Goal: Task Accomplishment & Management: Complete application form

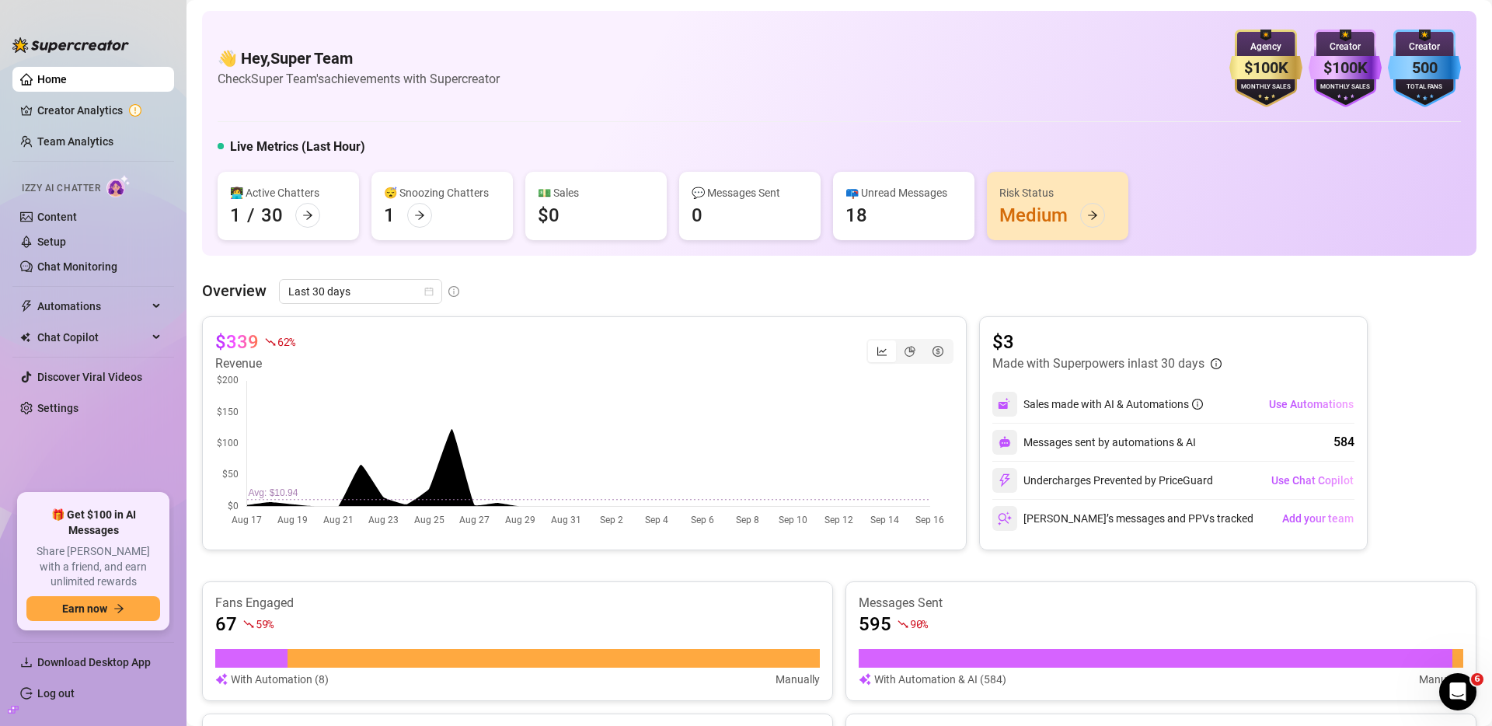
click at [478, 290] on div "Overview Last 30 days" at bounding box center [839, 291] width 1274 height 25
click at [66, 235] on link "Setup" at bounding box center [51, 241] width 29 height 12
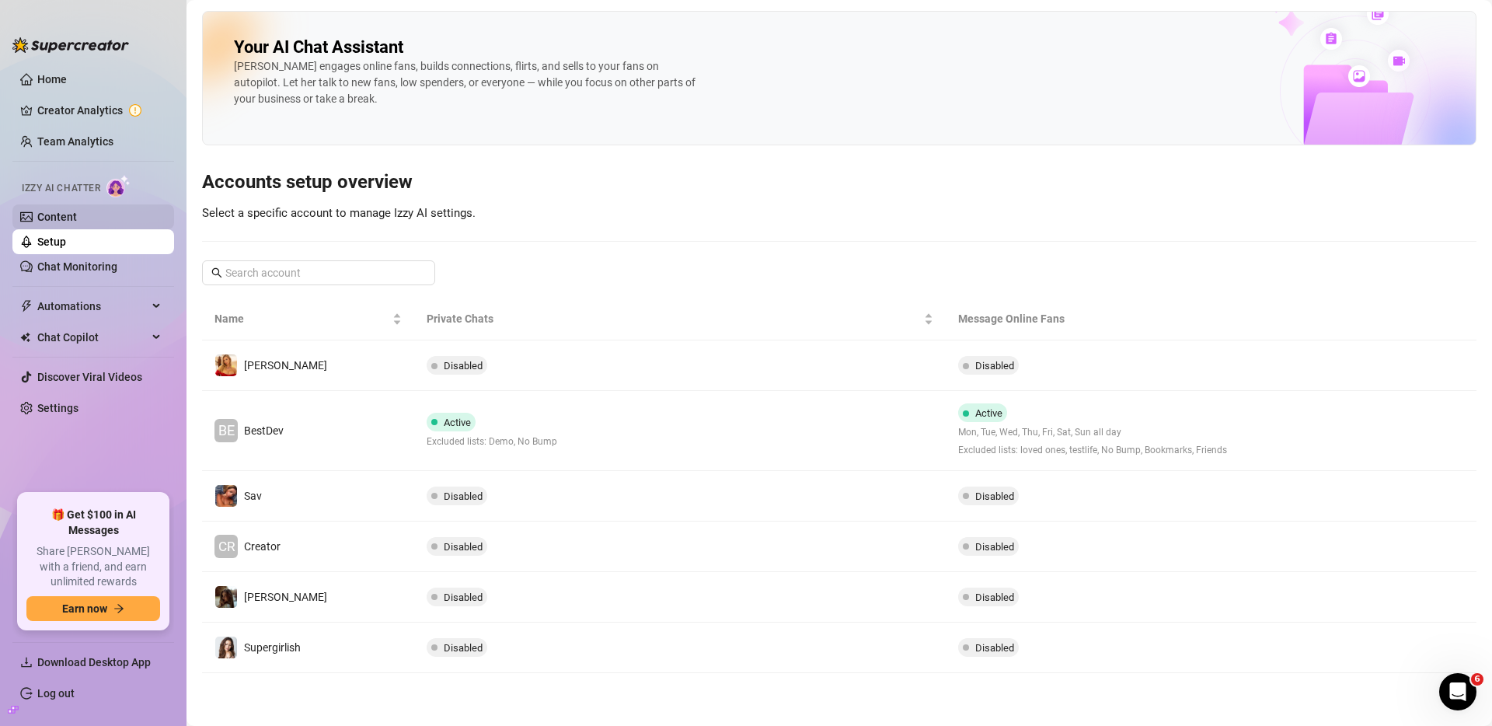
click at [77, 215] on link "Content" at bounding box center [57, 217] width 40 height 12
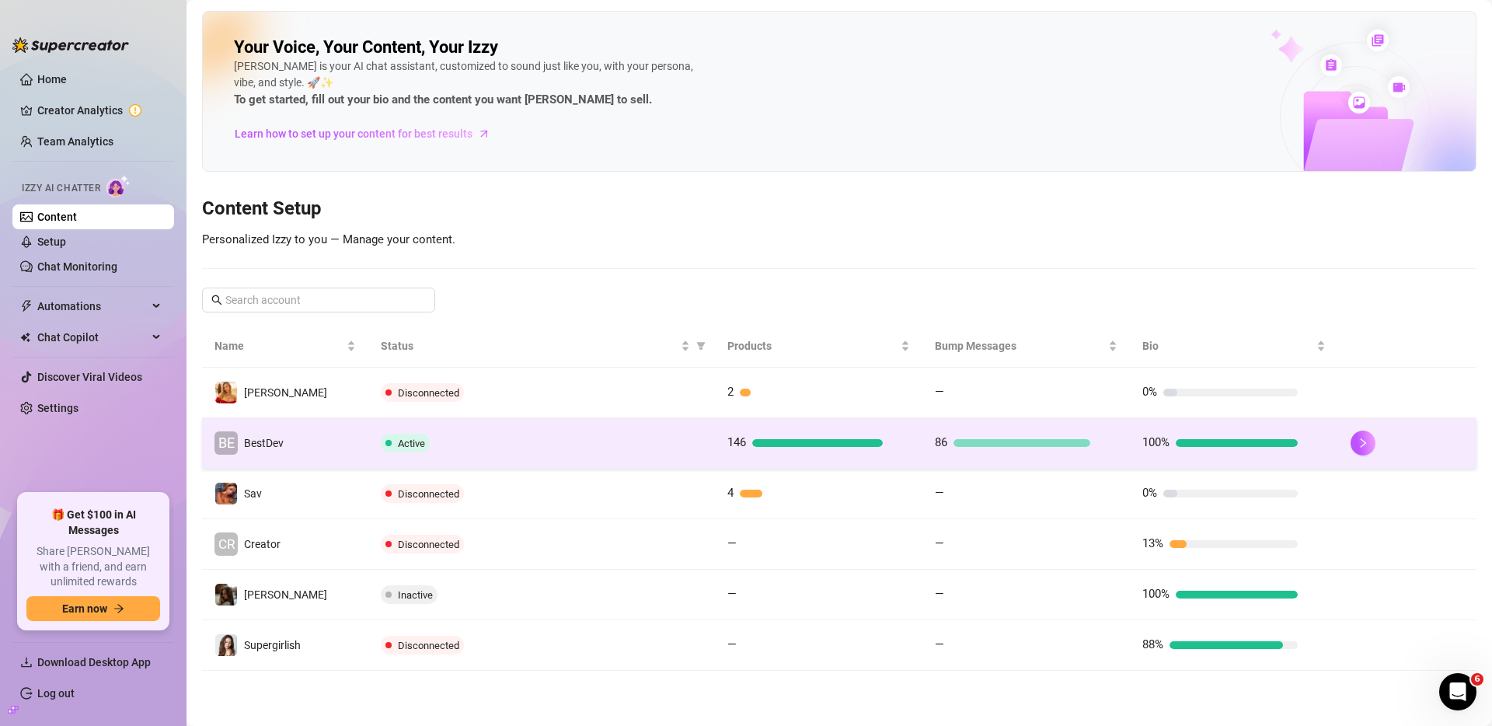
click at [333, 436] on td "BE BestDev" at bounding box center [285, 443] width 166 height 51
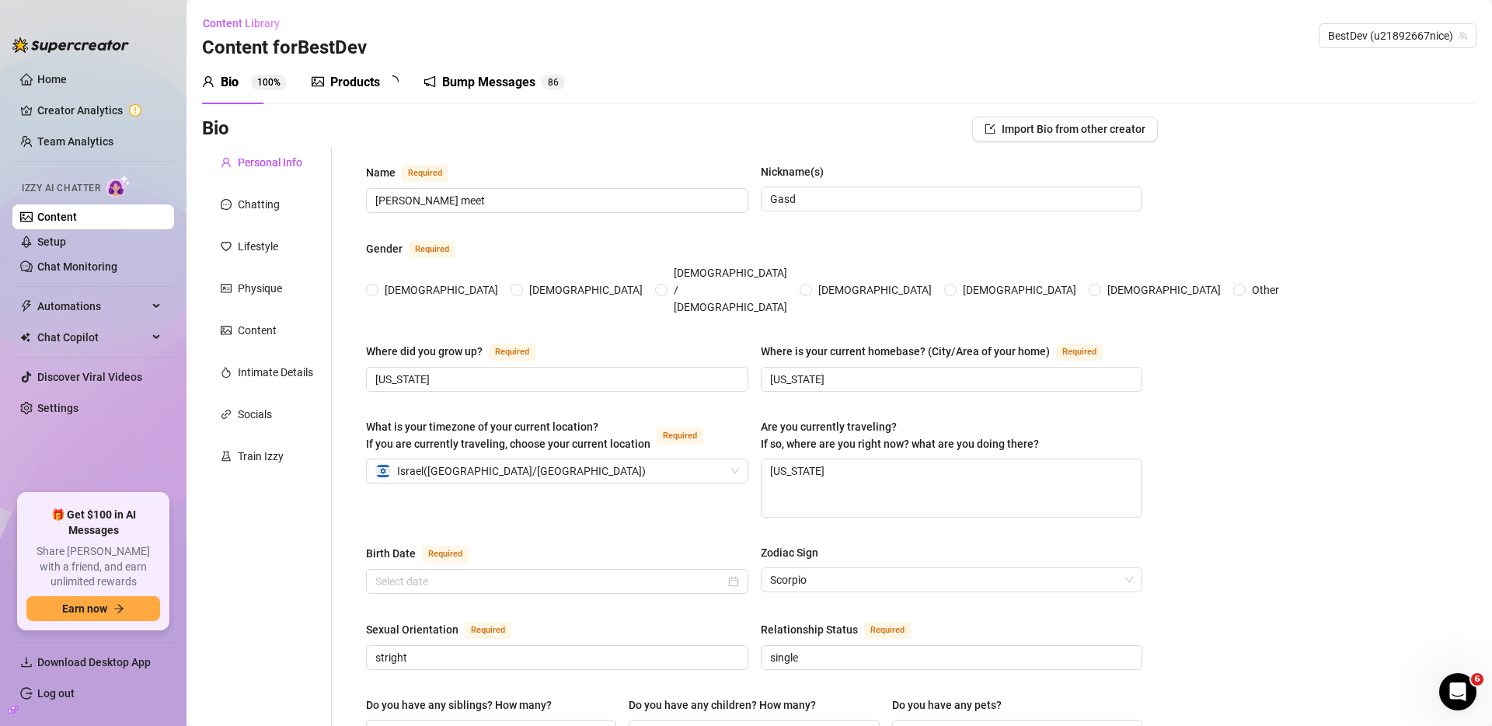
radio input "true"
type input "[DATE]"
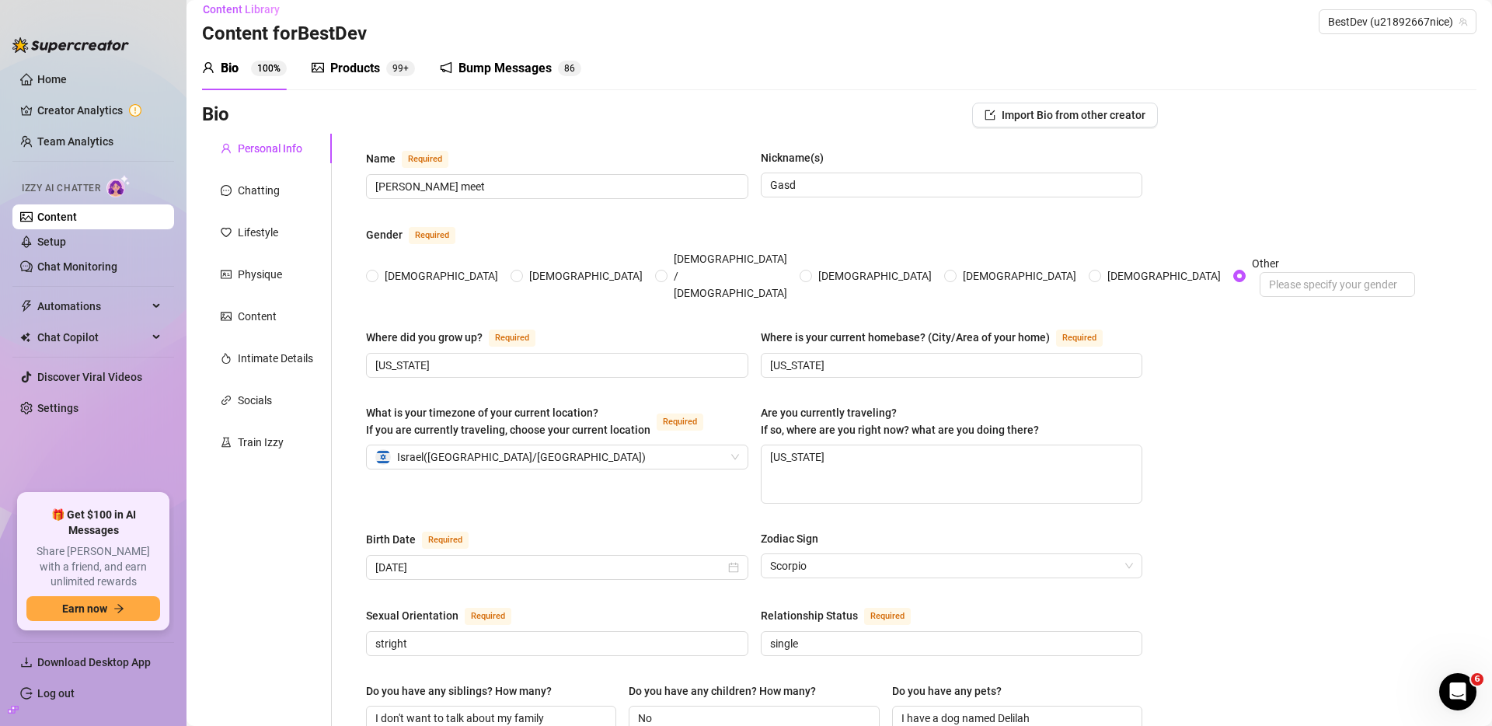
scroll to position [12, 0]
click at [259, 197] on div "Chatting" at bounding box center [259, 192] width 42 height 17
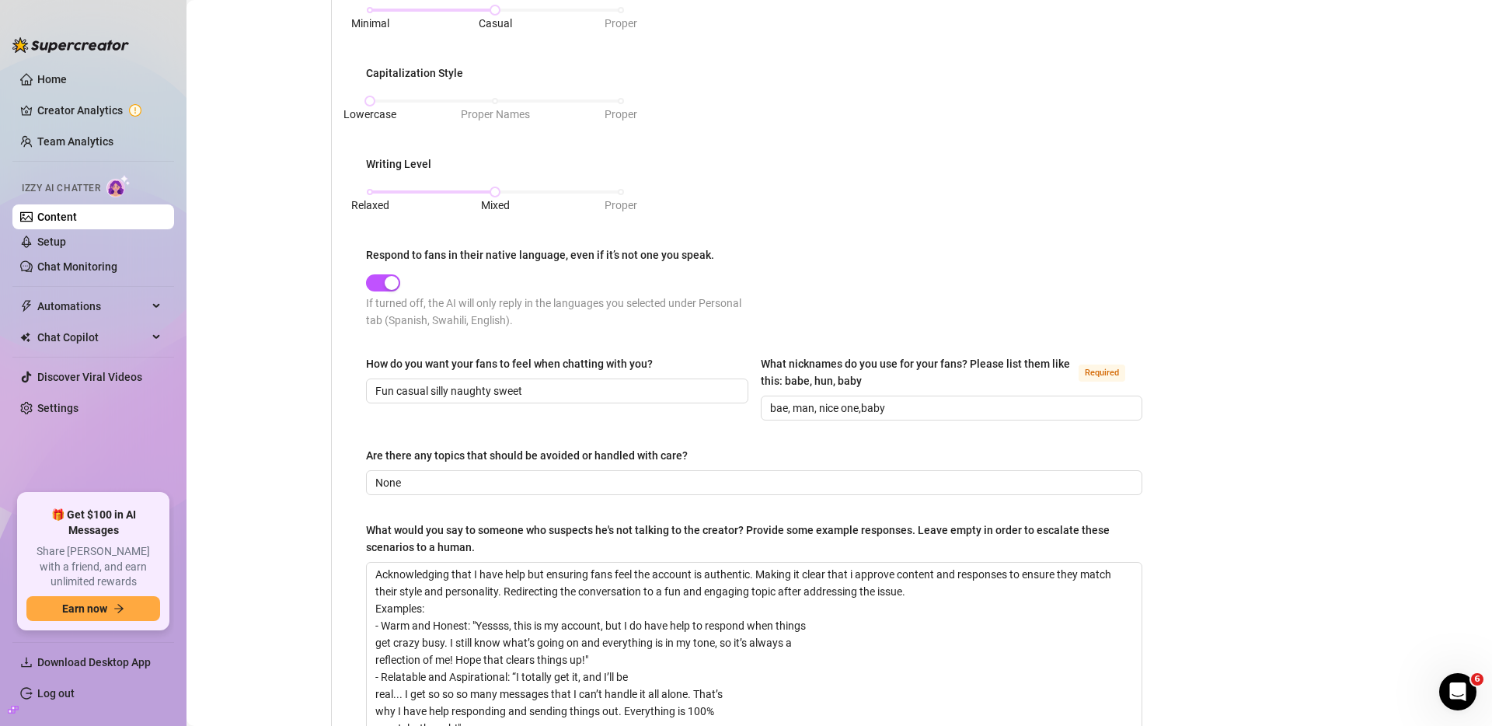
scroll to position [0, 0]
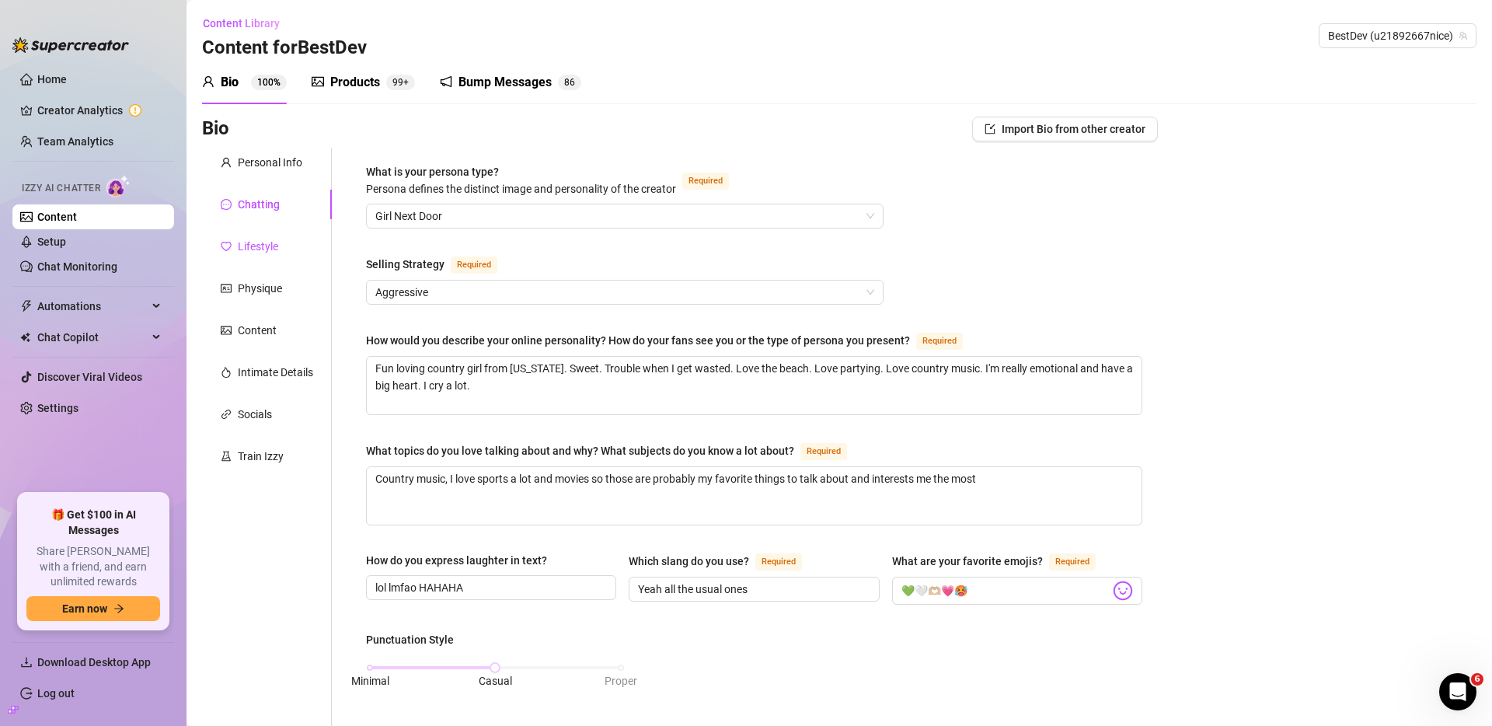
click at [255, 243] on div "Lifestyle" at bounding box center [258, 246] width 40 height 17
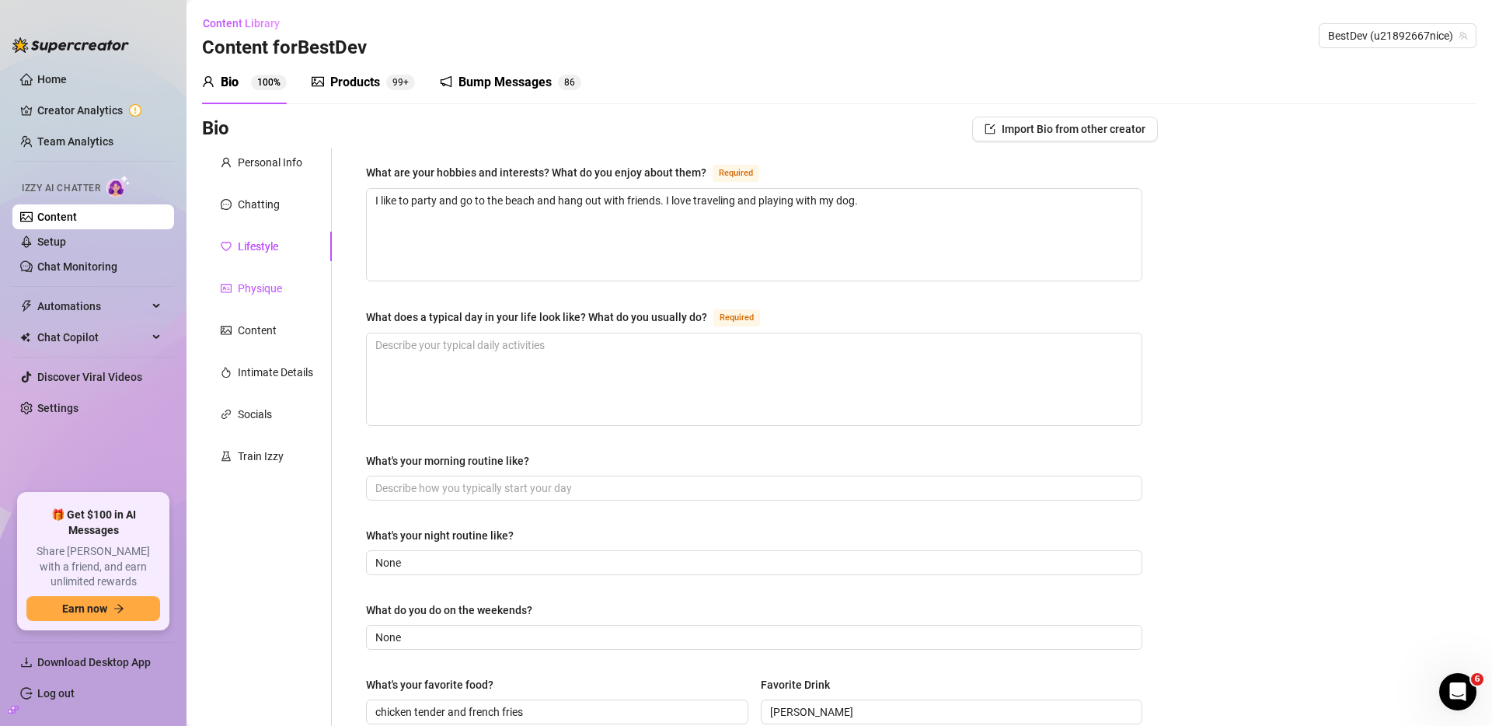
click at [262, 293] on div "Physique" at bounding box center [260, 288] width 44 height 17
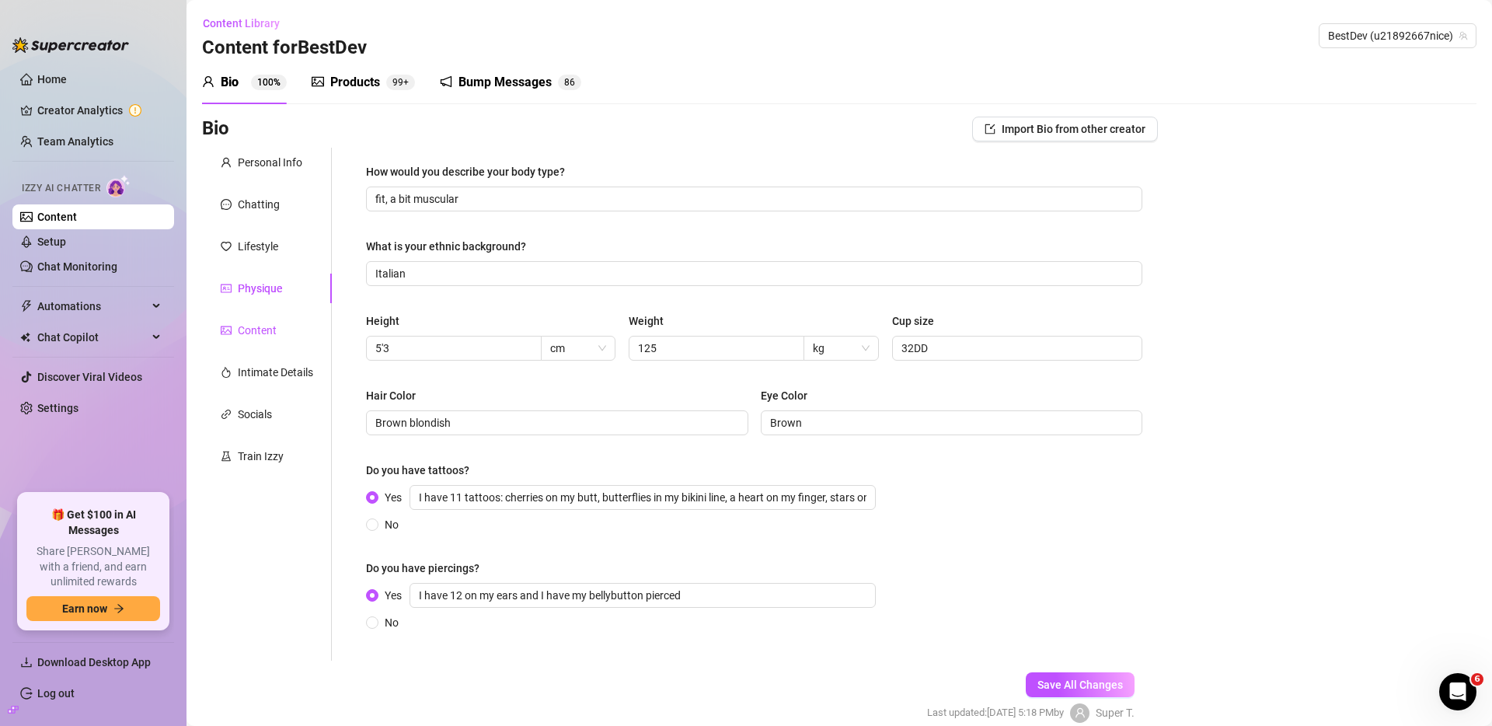
click at [256, 331] on div "Content" at bounding box center [257, 330] width 39 height 17
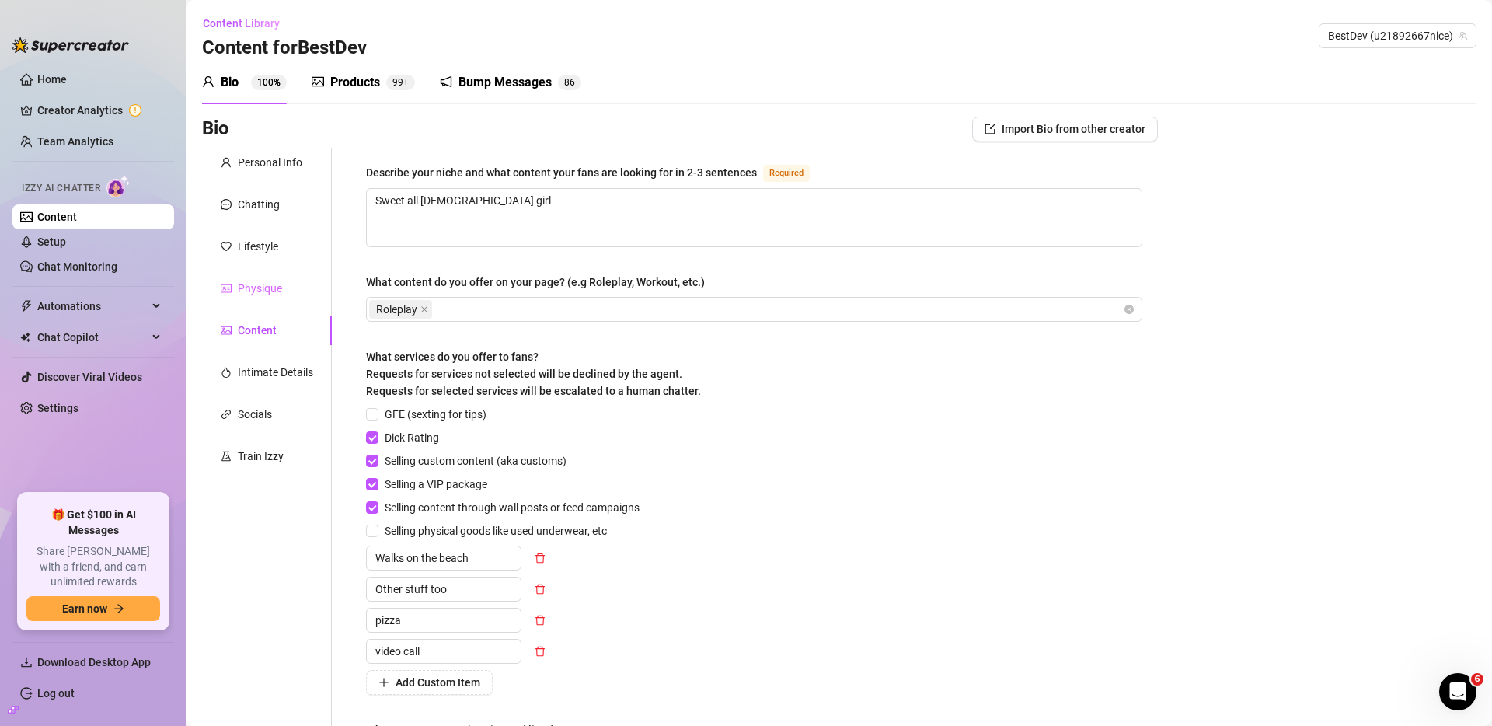
click at [265, 302] on div "Physique" at bounding box center [267, 289] width 130 height 30
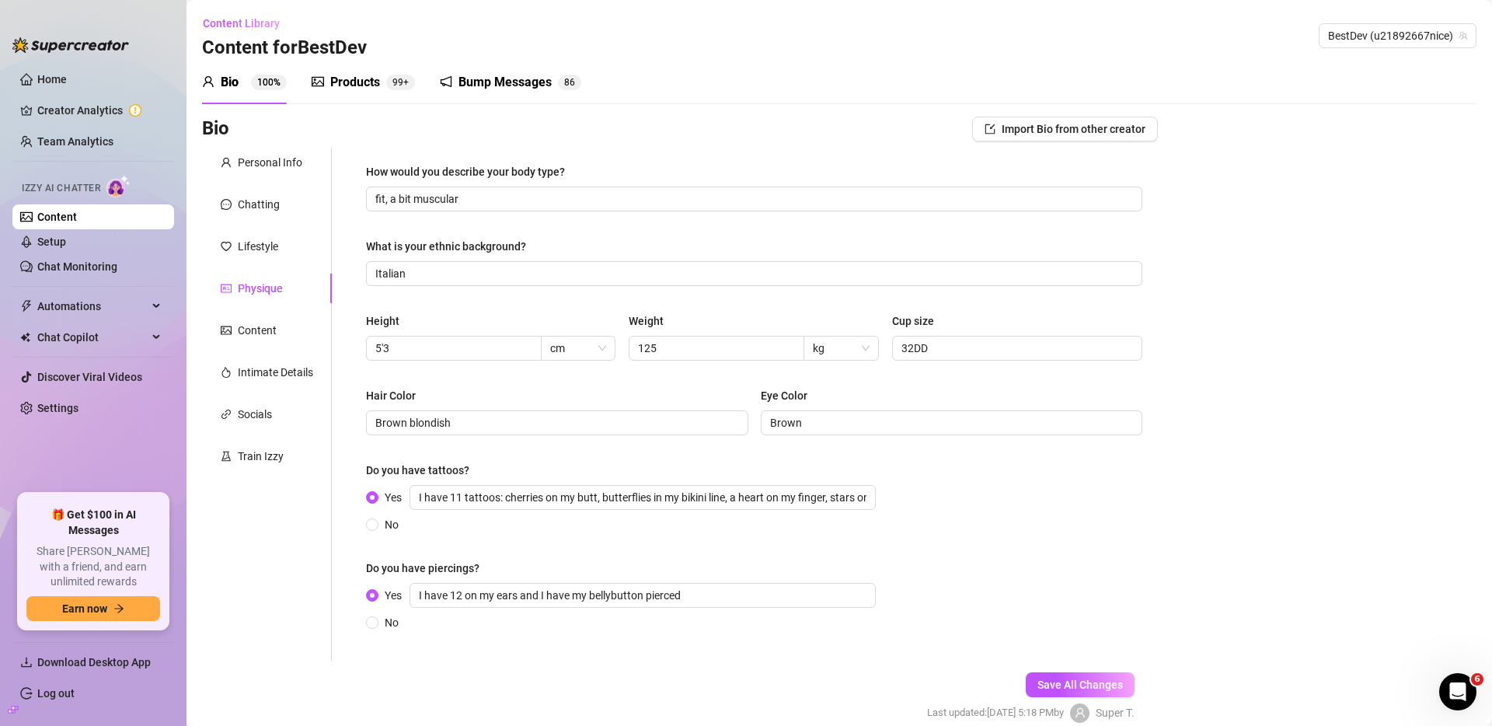
click at [264, 186] on div "Personal Info Chatting Lifestyle Physique Content Intimate Details Socials Trai…" at bounding box center [267, 404] width 130 height 513
click at [263, 204] on div "Chatting" at bounding box center [259, 204] width 42 height 17
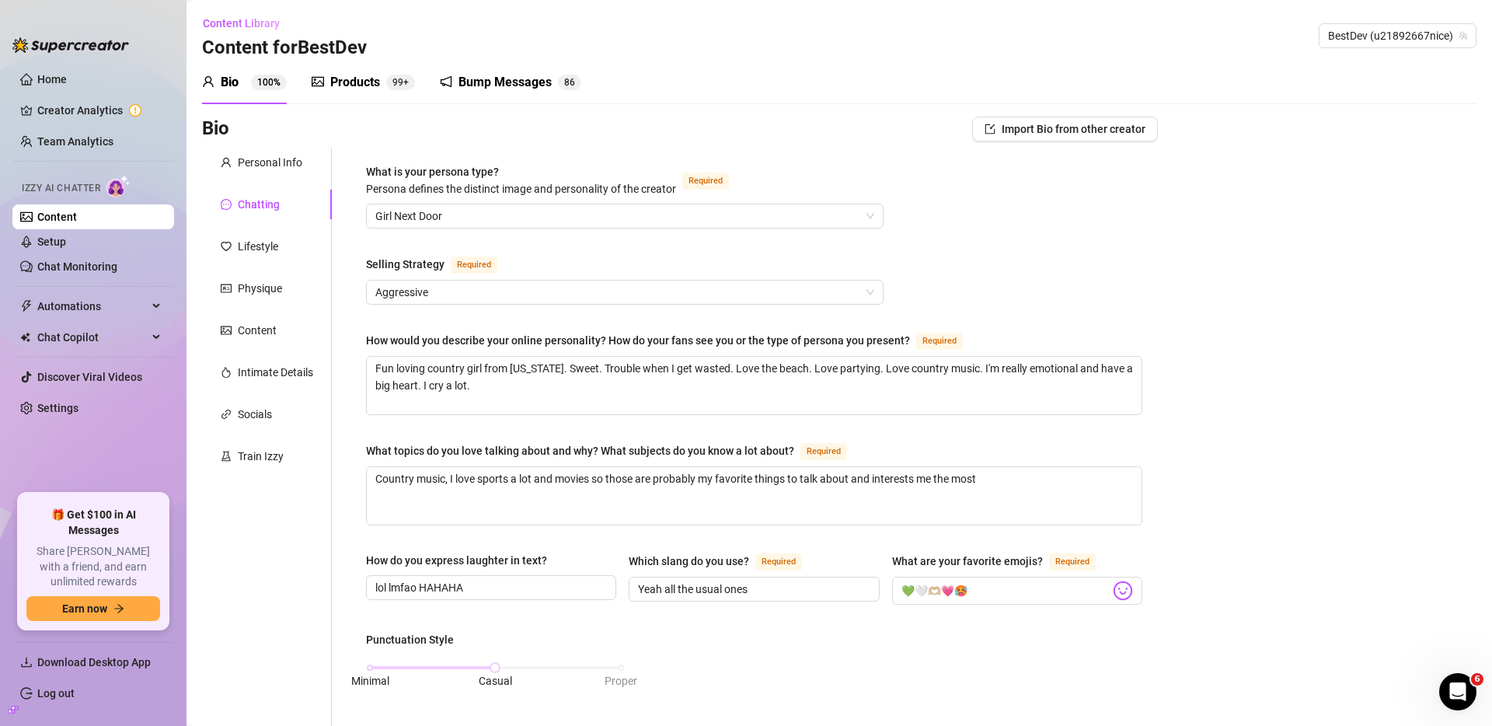
click at [261, 172] on div "Personal Info" at bounding box center [267, 163] width 130 height 30
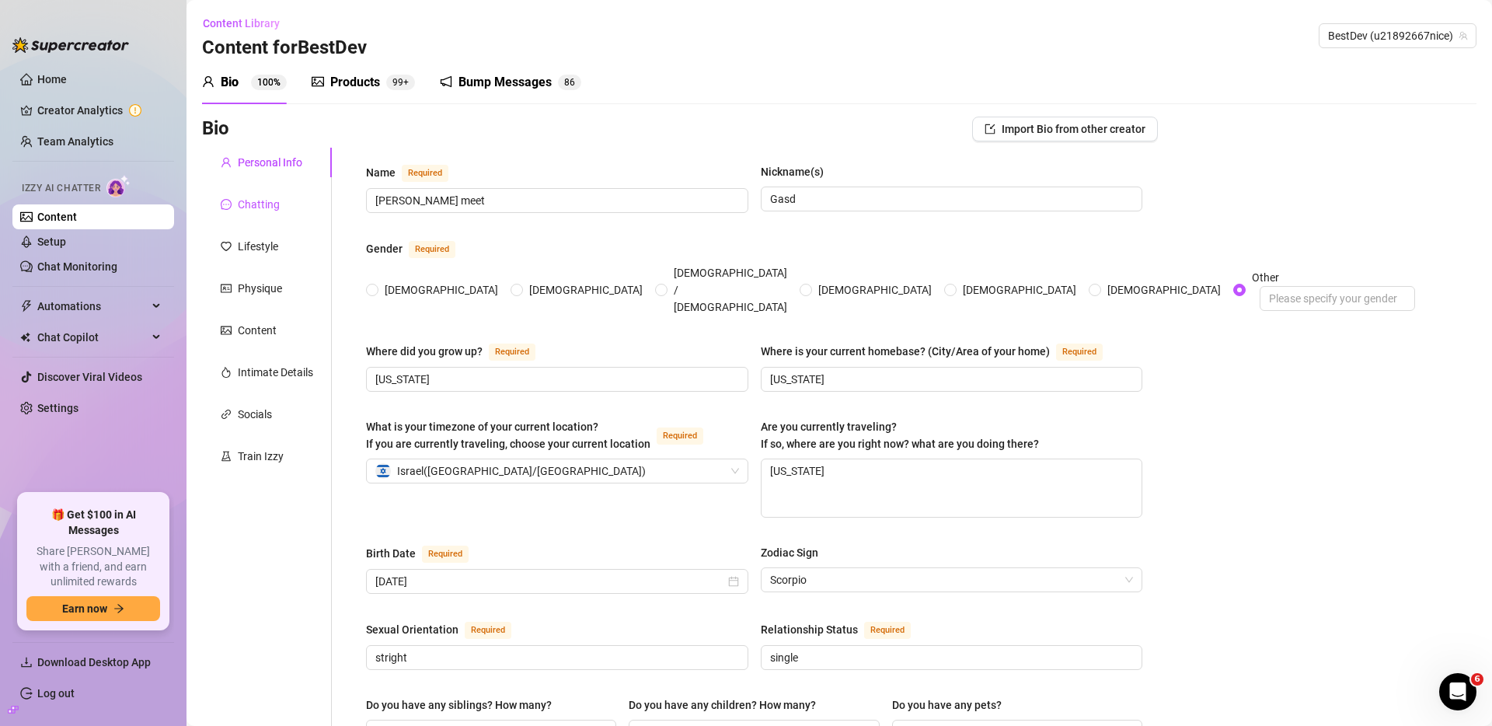
click at [278, 204] on div "Chatting" at bounding box center [259, 204] width 42 height 17
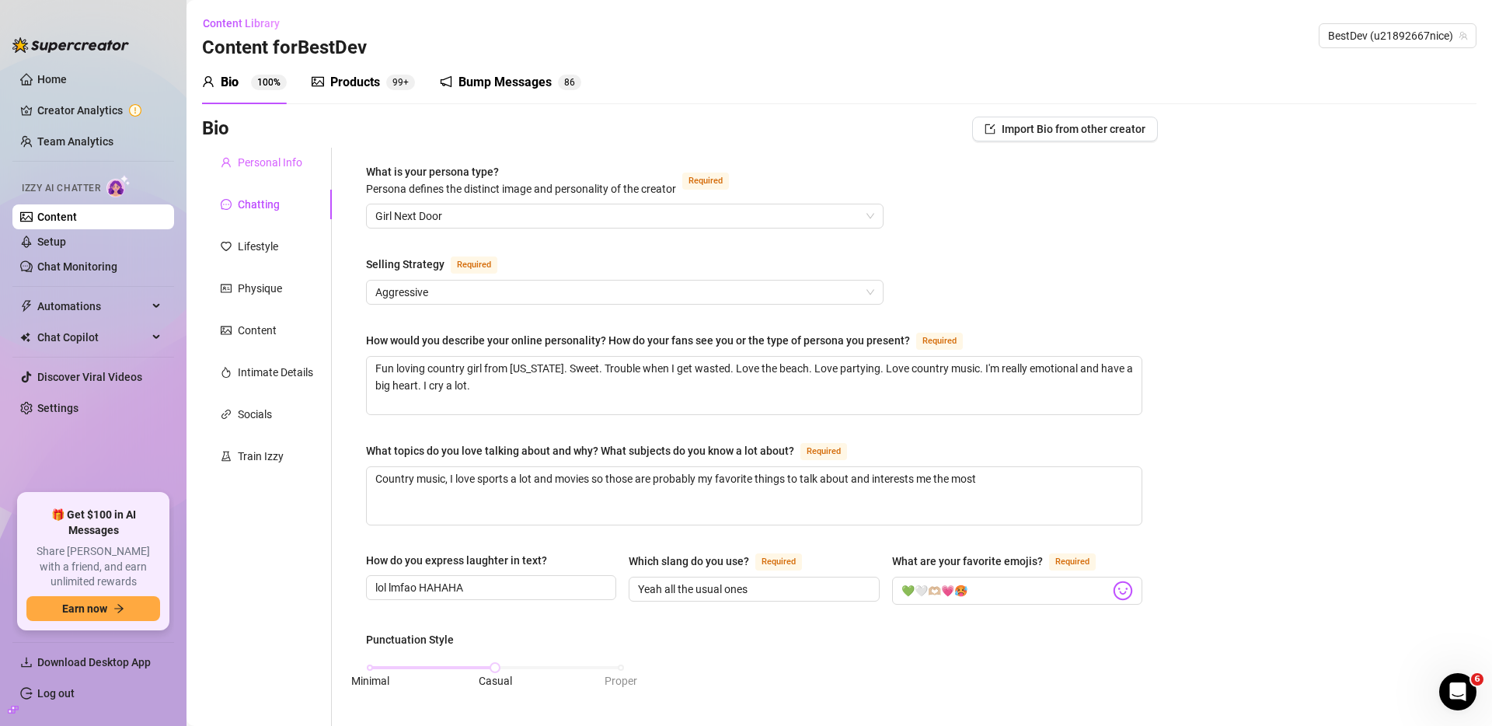
click at [264, 176] on div "Personal Info" at bounding box center [267, 163] width 130 height 30
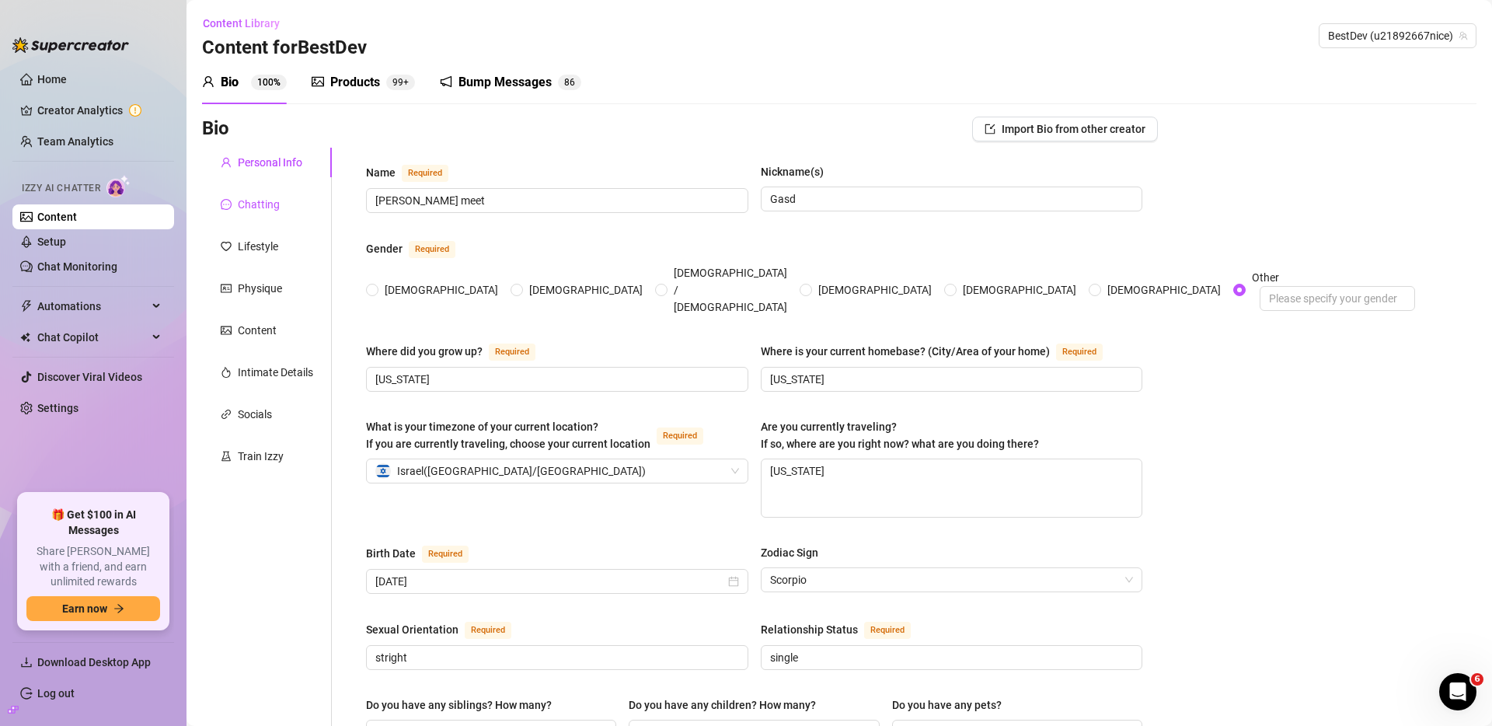
click at [265, 205] on div "Chatting" at bounding box center [259, 204] width 42 height 17
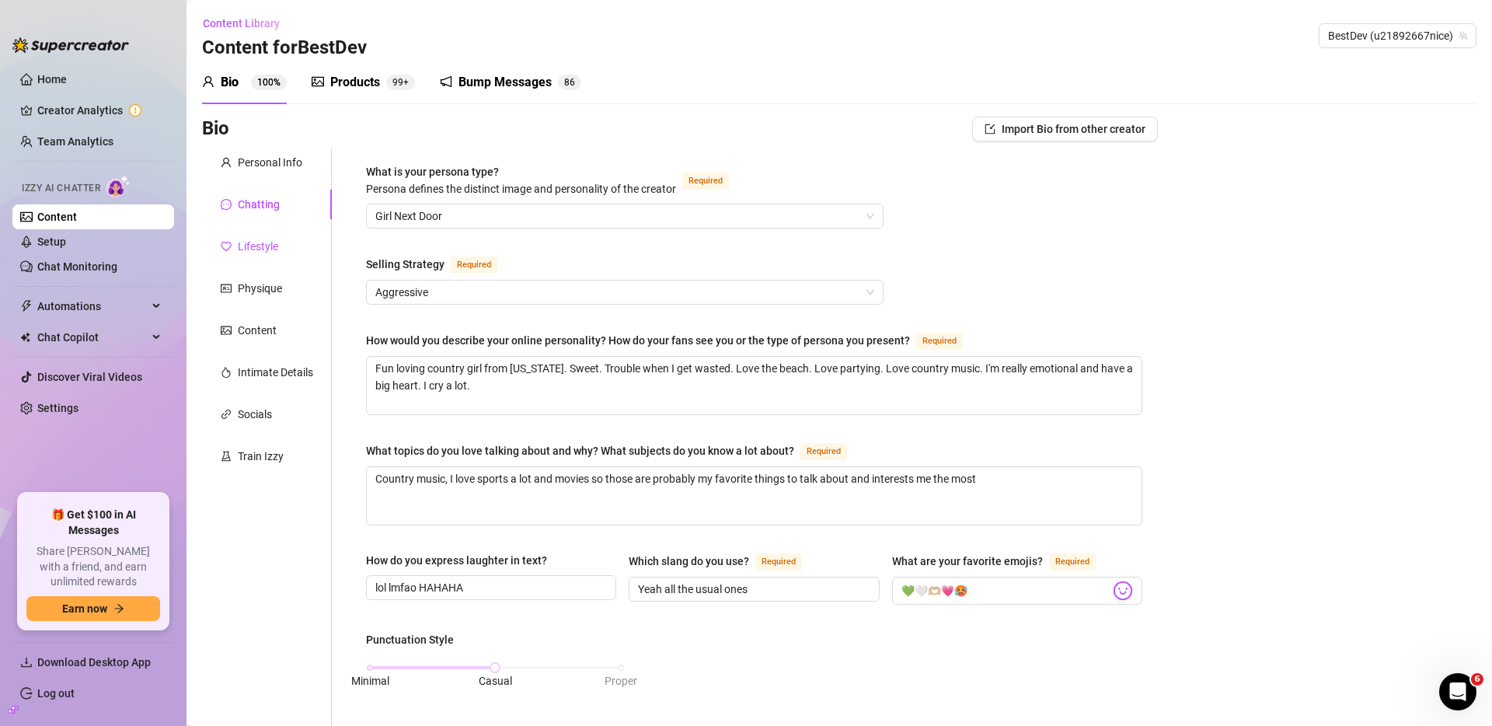
click at [277, 249] on div "Lifestyle" at bounding box center [258, 246] width 40 height 17
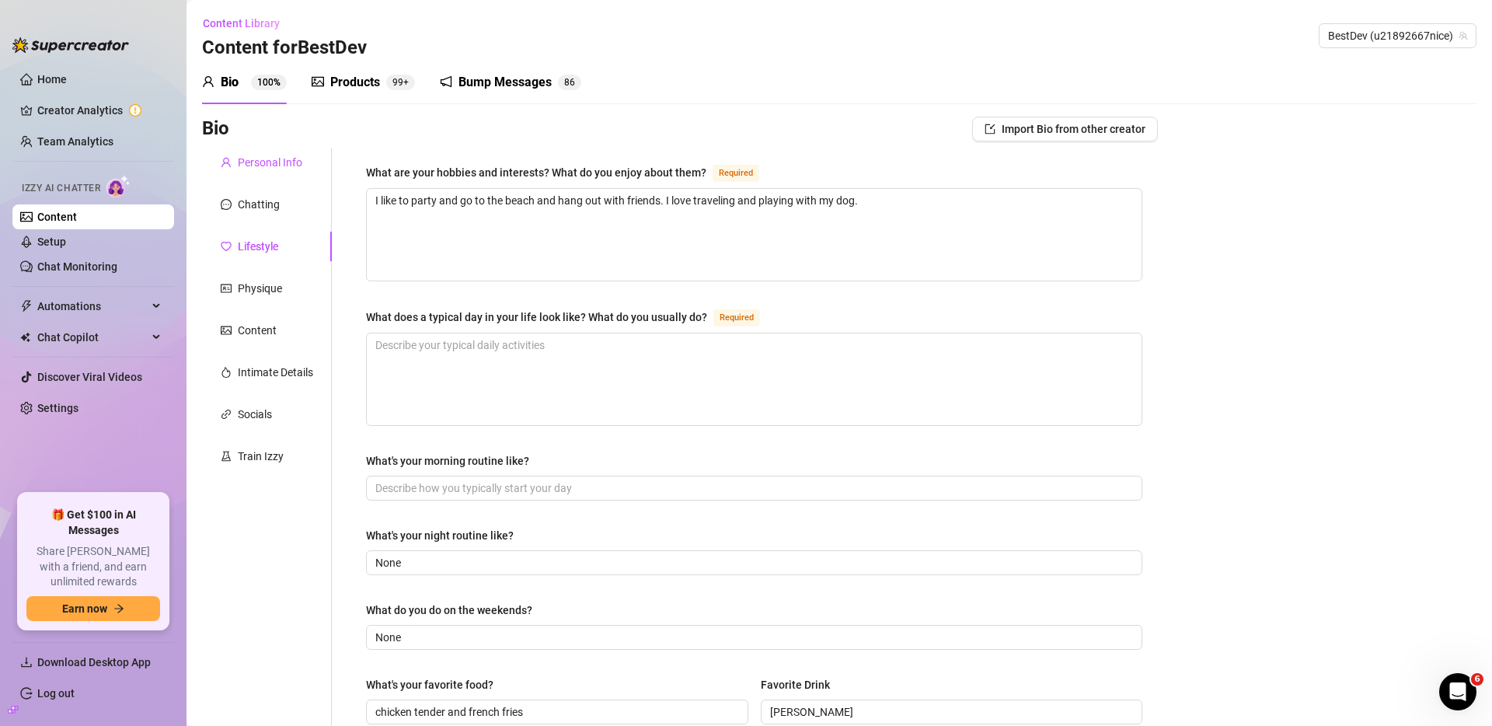
click at [257, 160] on div "Personal Info" at bounding box center [270, 162] width 64 height 17
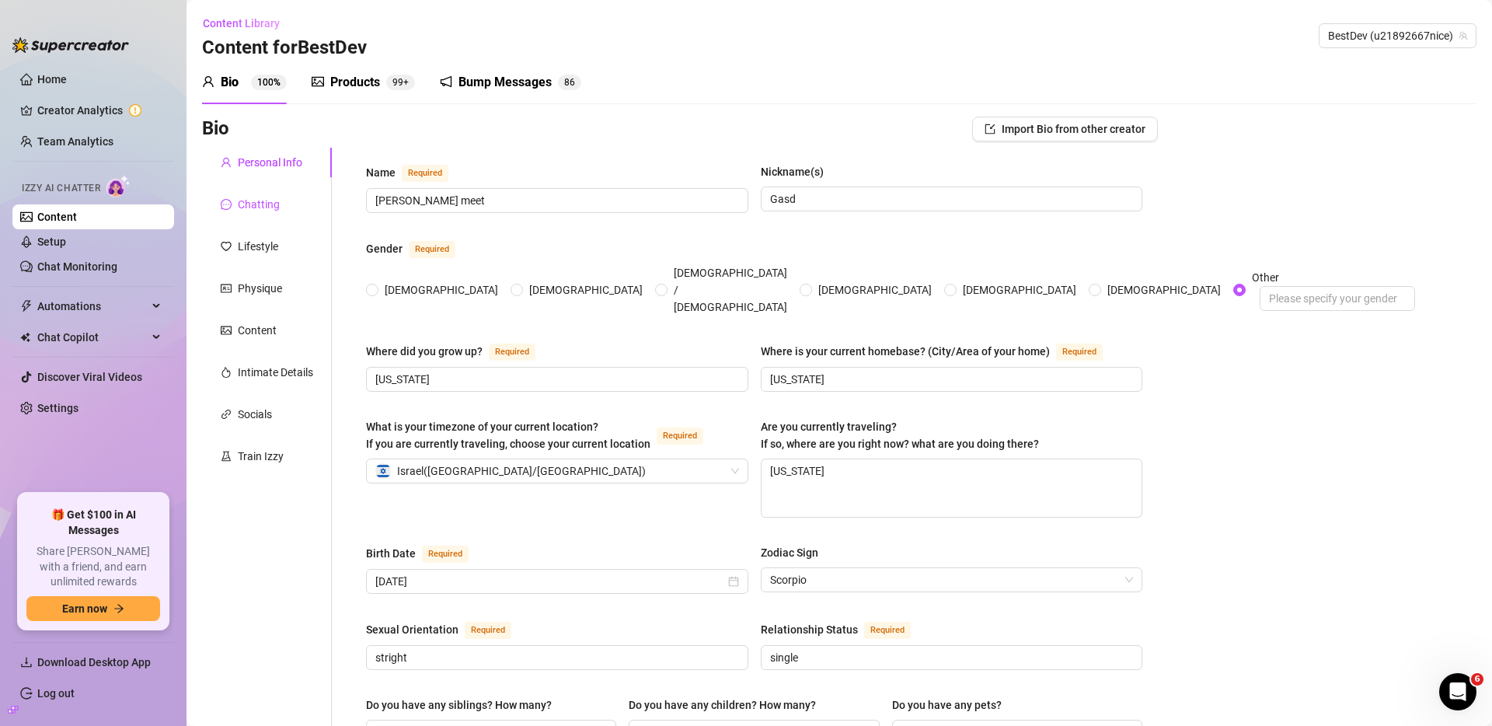
click at [259, 212] on div "Chatting" at bounding box center [259, 204] width 42 height 17
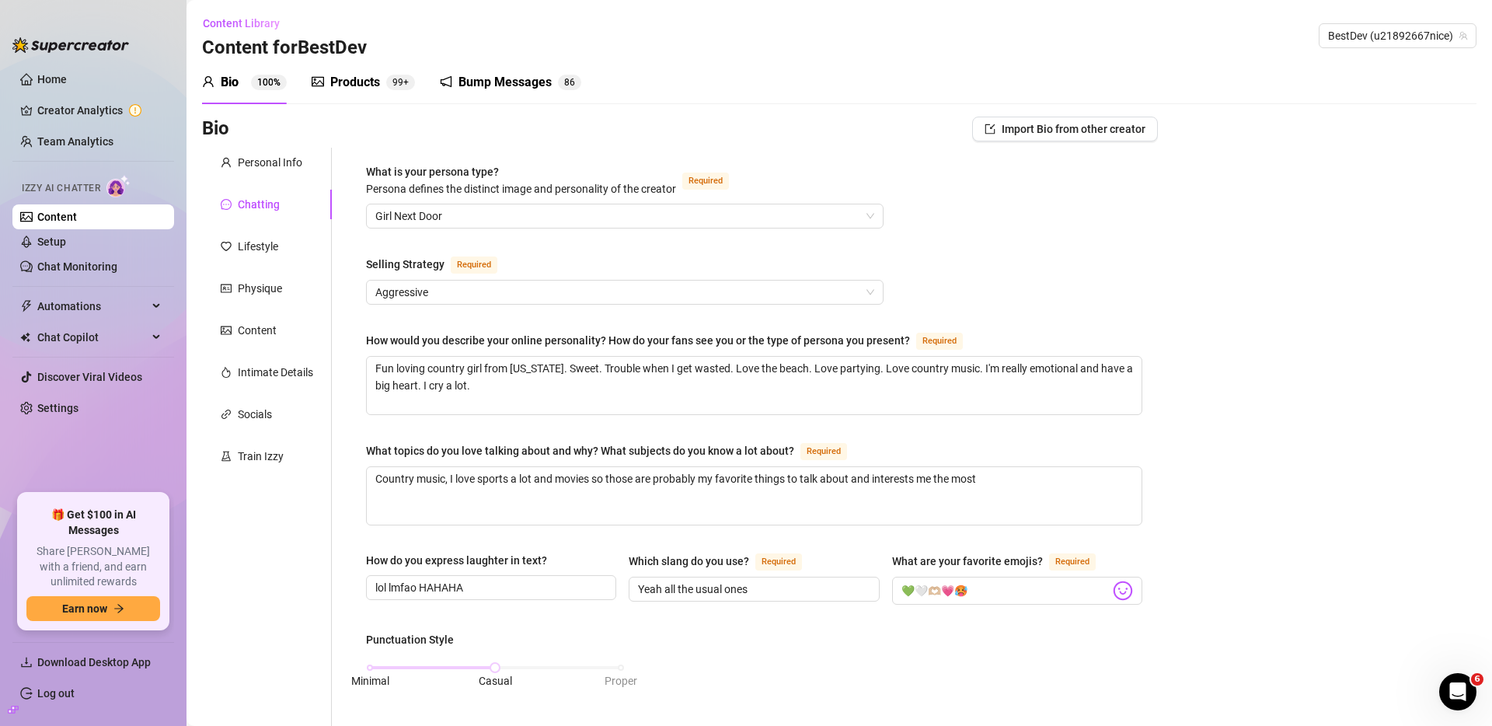
click at [260, 253] on div "Lifestyle" at bounding box center [258, 246] width 40 height 17
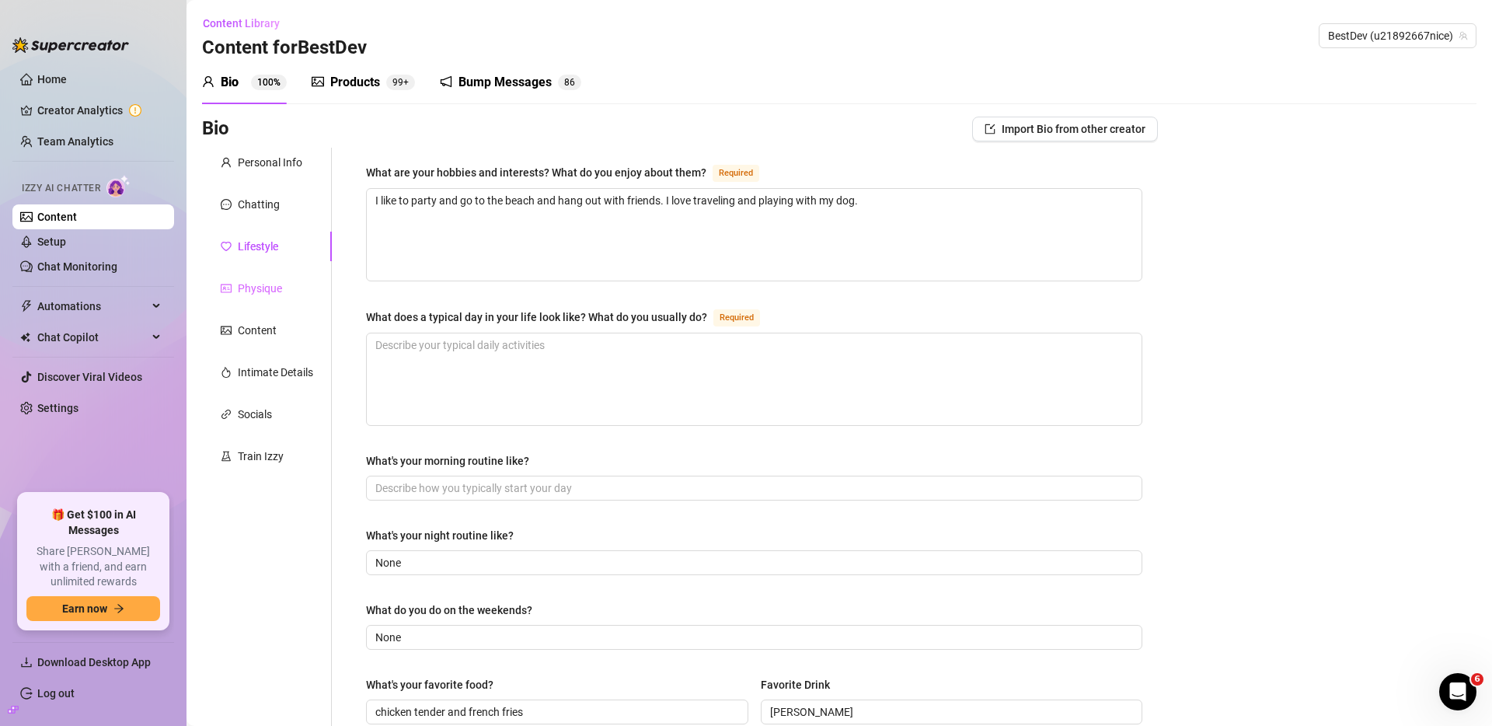
click at [251, 297] on div "Physique" at bounding box center [267, 289] width 130 height 30
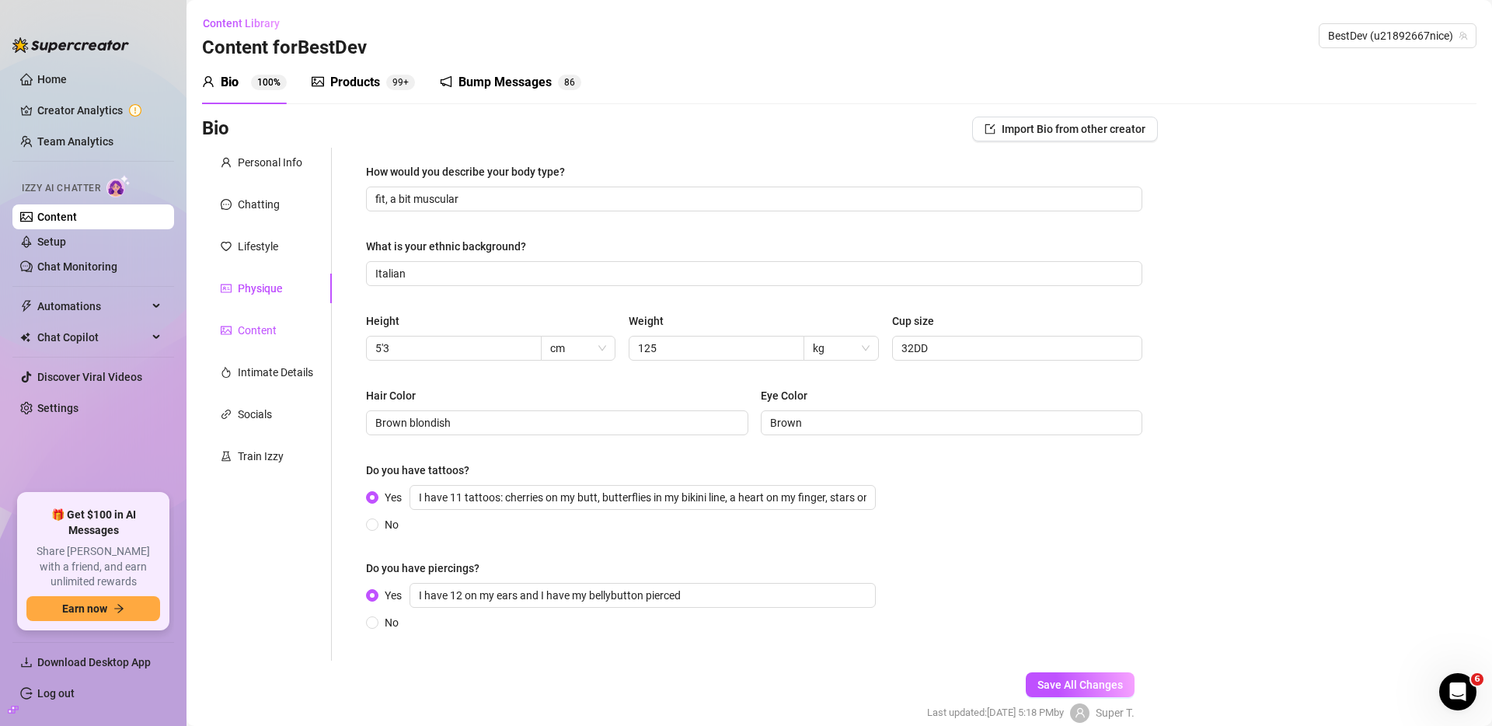
click at [250, 324] on div "Content" at bounding box center [257, 330] width 39 height 17
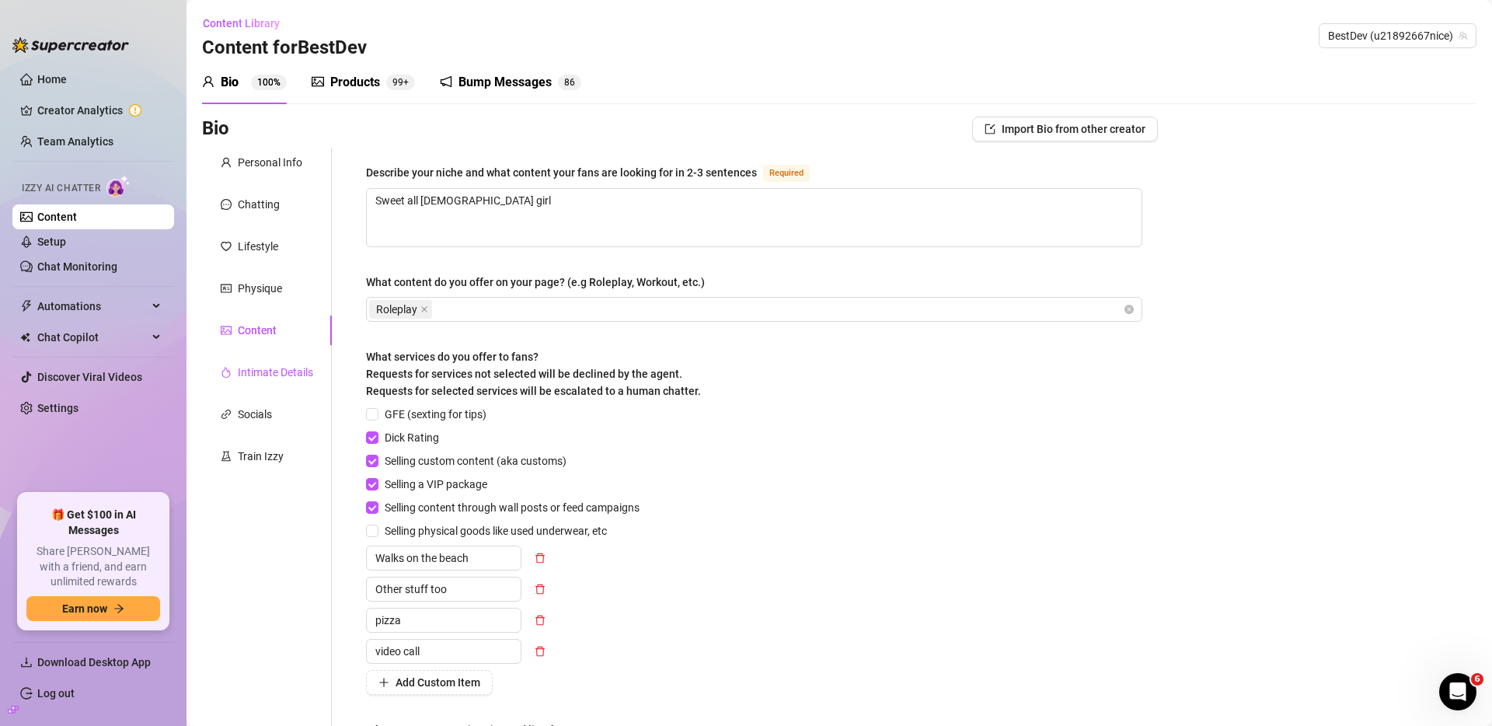
click at [263, 367] on div "Intimate Details" at bounding box center [275, 372] width 75 height 17
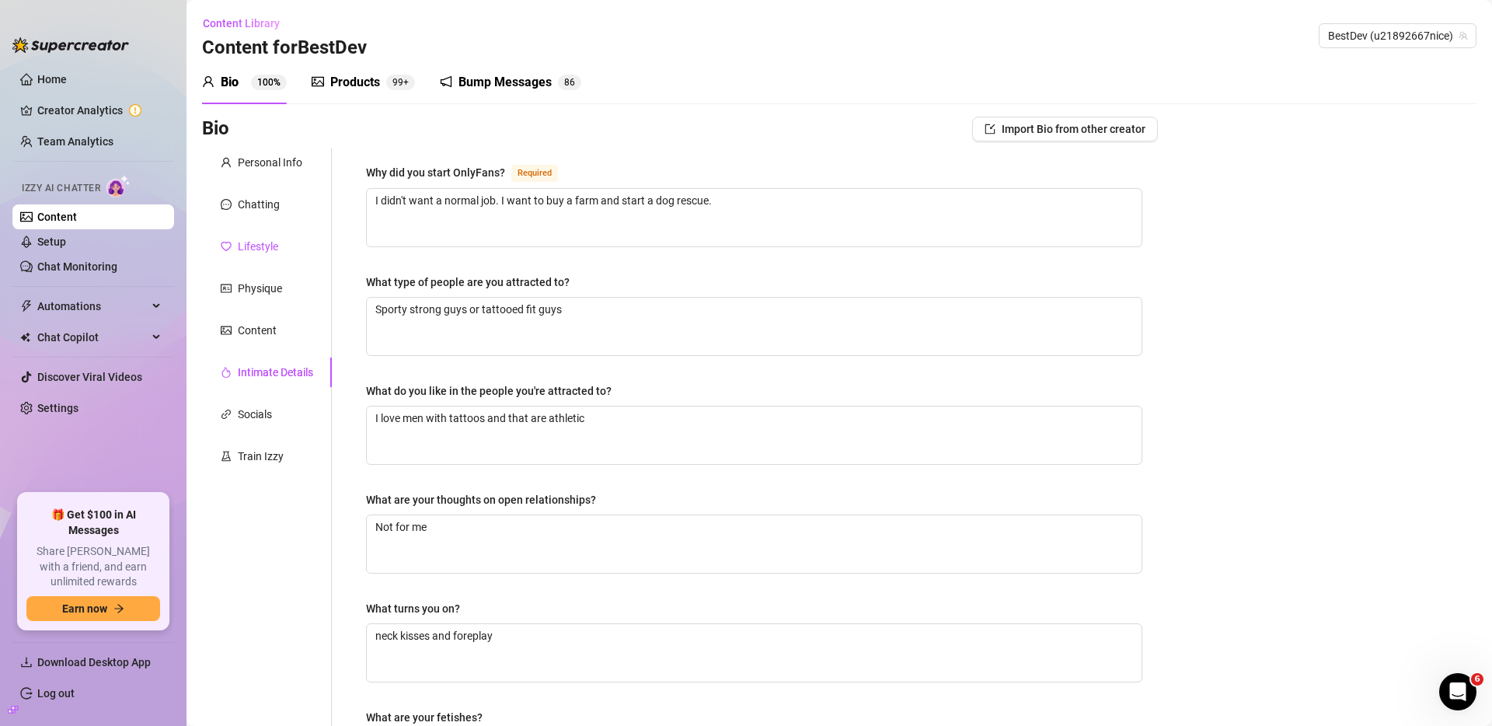
click at [252, 254] on div "Lifestyle" at bounding box center [258, 246] width 40 height 17
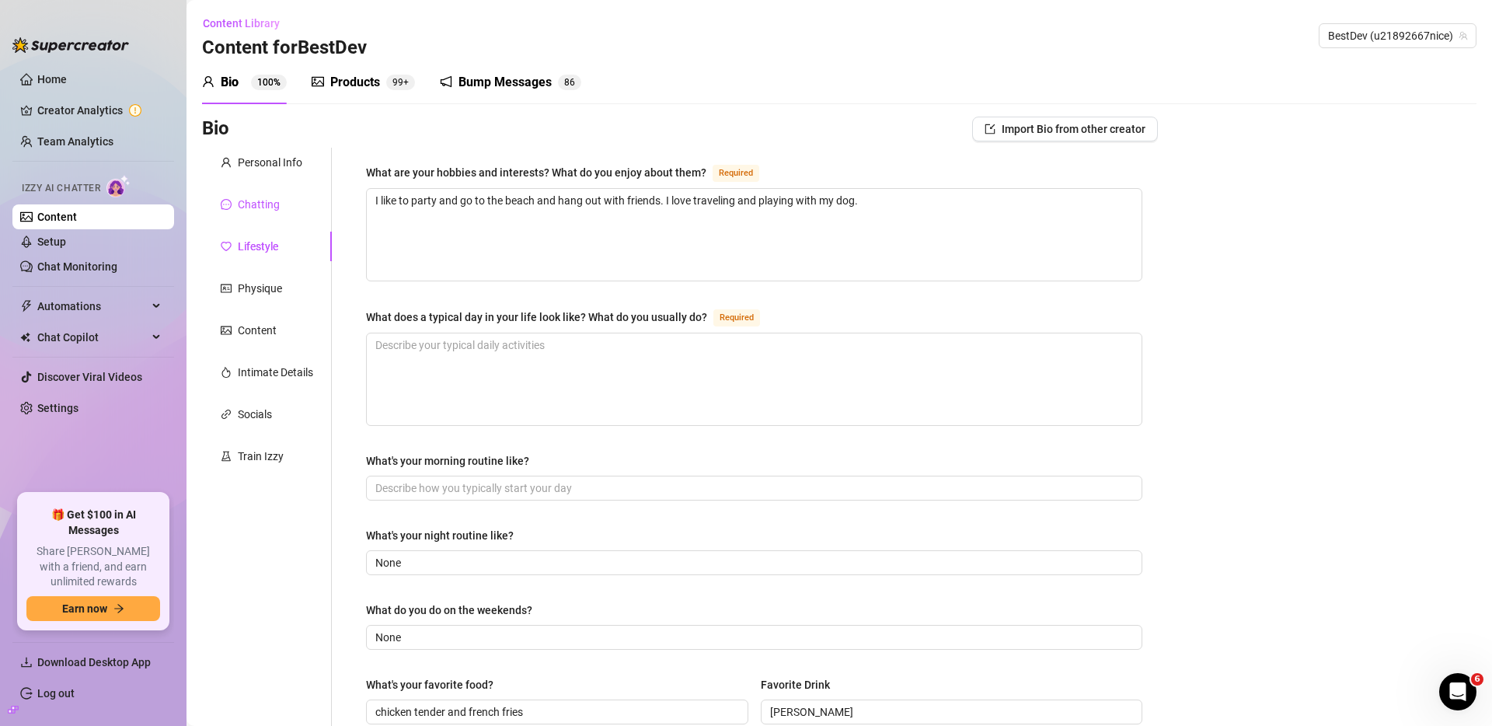
click at [263, 207] on div "Chatting" at bounding box center [259, 204] width 42 height 17
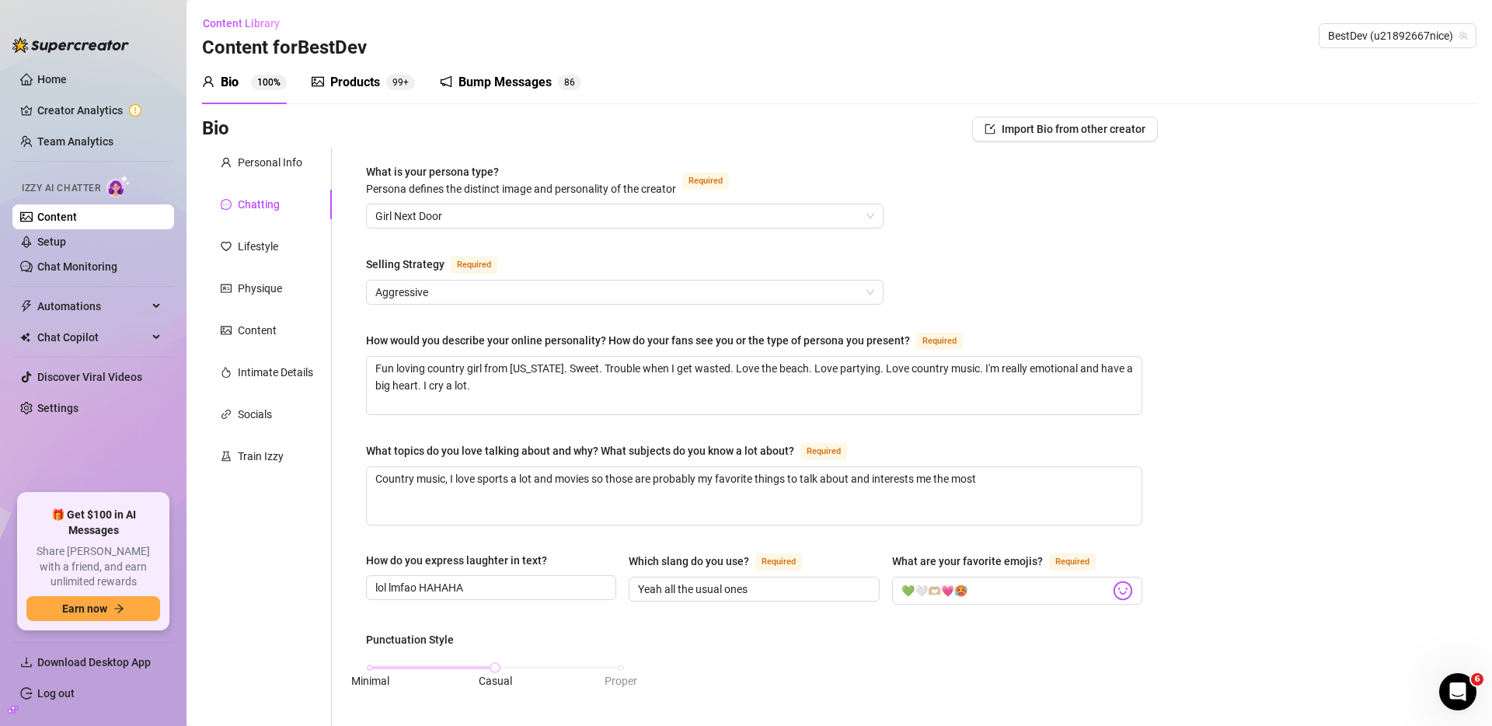
drag, startPoint x: 1105, startPoint y: 234, endPoint x: 1331, endPoint y: 14, distance: 315.4
